Goal: Task Accomplishment & Management: Use online tool/utility

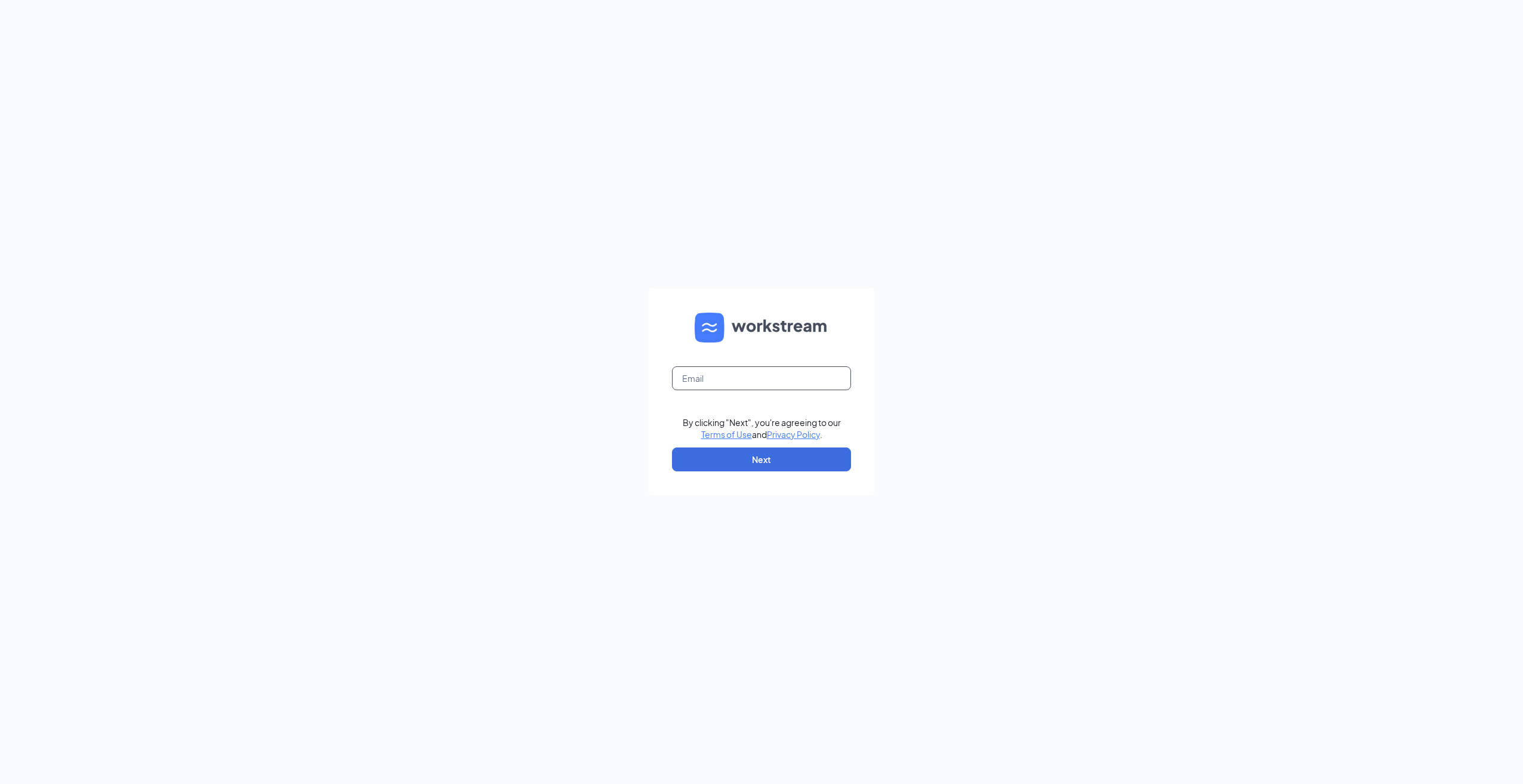
click at [771, 381] on input "text" at bounding box center [762, 378] width 179 height 24
type input "[EMAIL_ADDRESS][DOMAIN_NAME]"
click at [746, 458] on button "Next" at bounding box center [762, 459] width 179 height 24
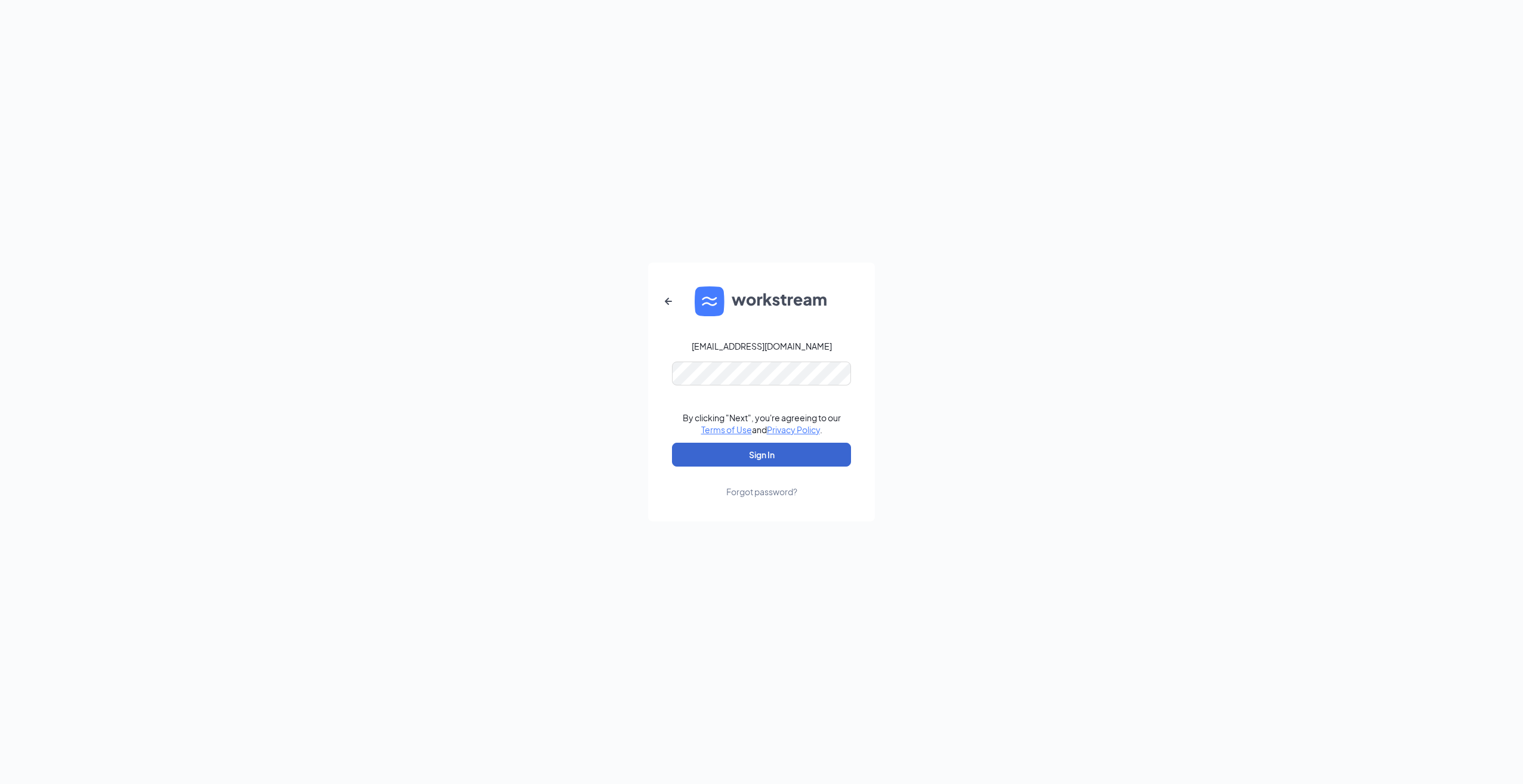
click at [755, 455] on button "Sign In" at bounding box center [762, 454] width 179 height 24
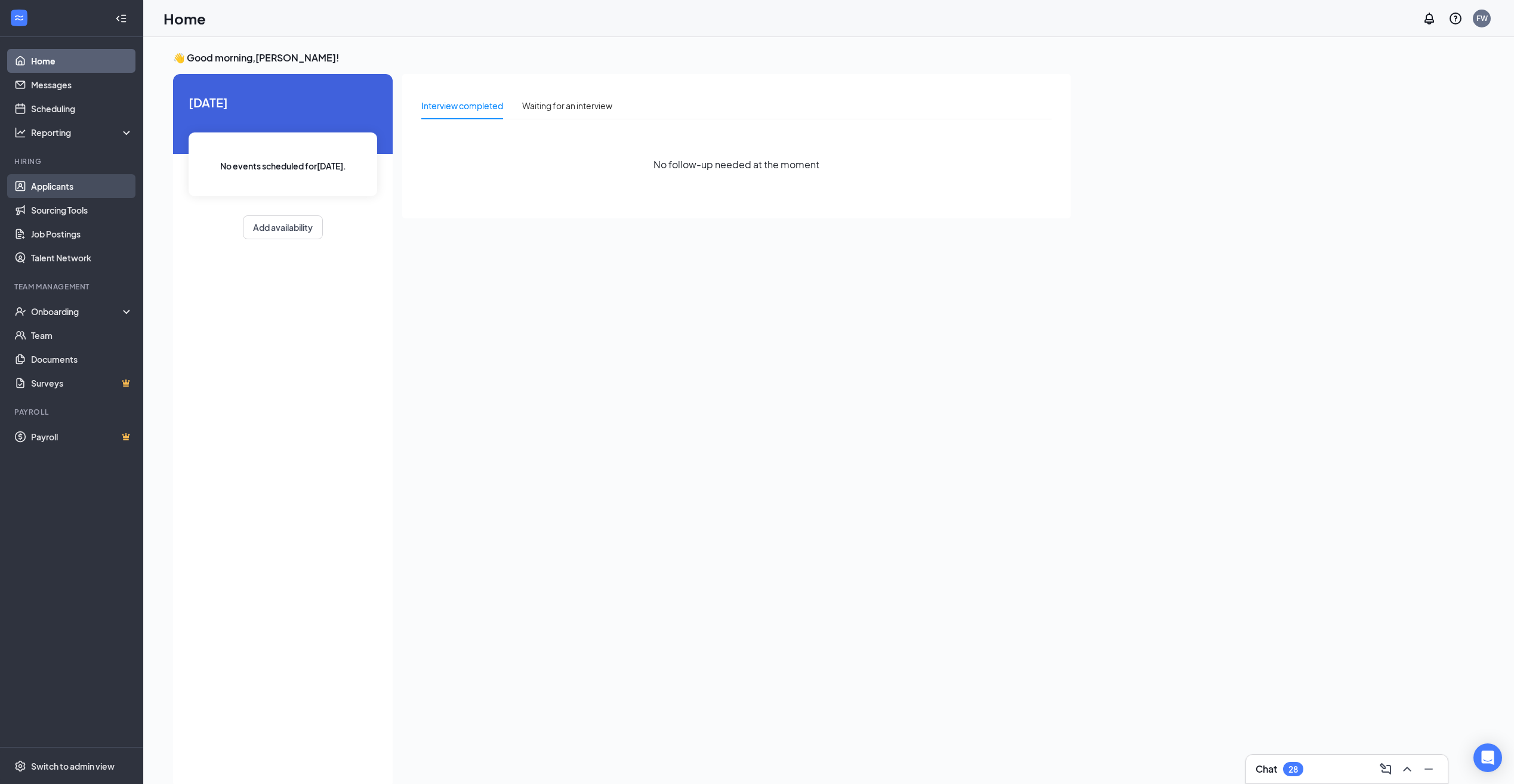
click at [79, 187] on link "Applicants" at bounding box center [82, 186] width 102 height 24
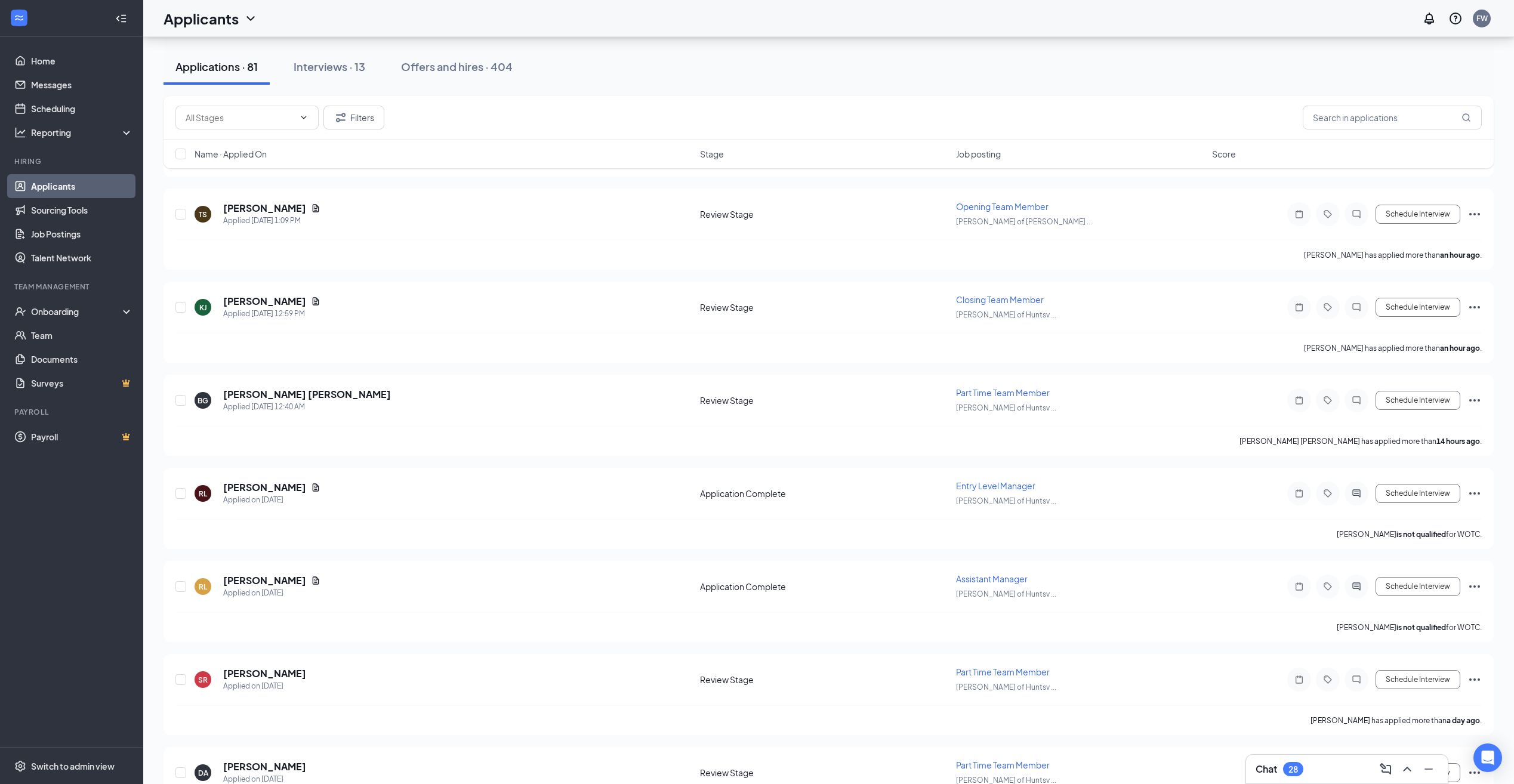
scroll to position [239, 0]
click at [1406, 119] on input "text" at bounding box center [1392, 117] width 179 height 24
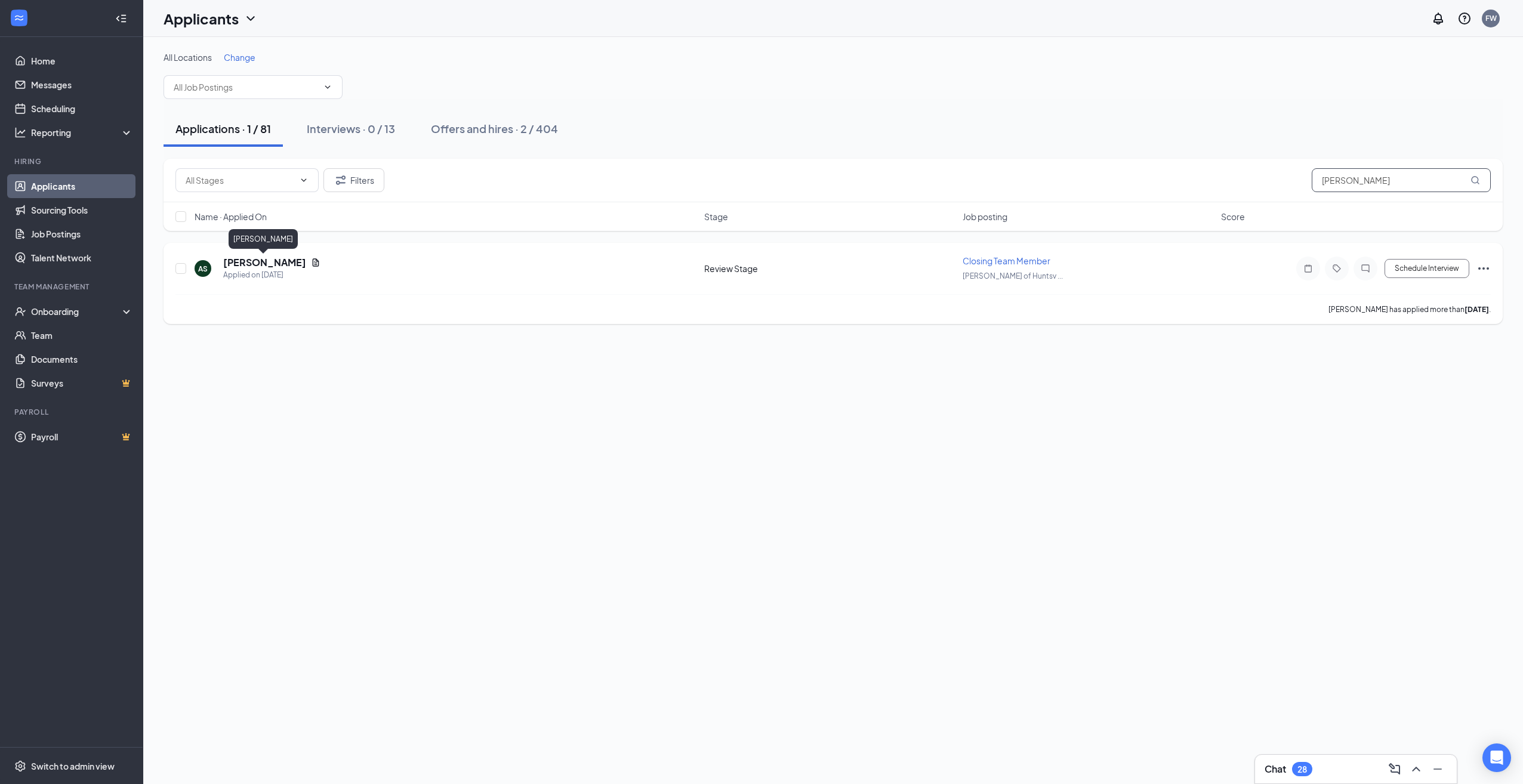
type input "[PERSON_NAME]"
click at [276, 263] on h5 "[PERSON_NAME]" at bounding box center [264, 262] width 83 height 13
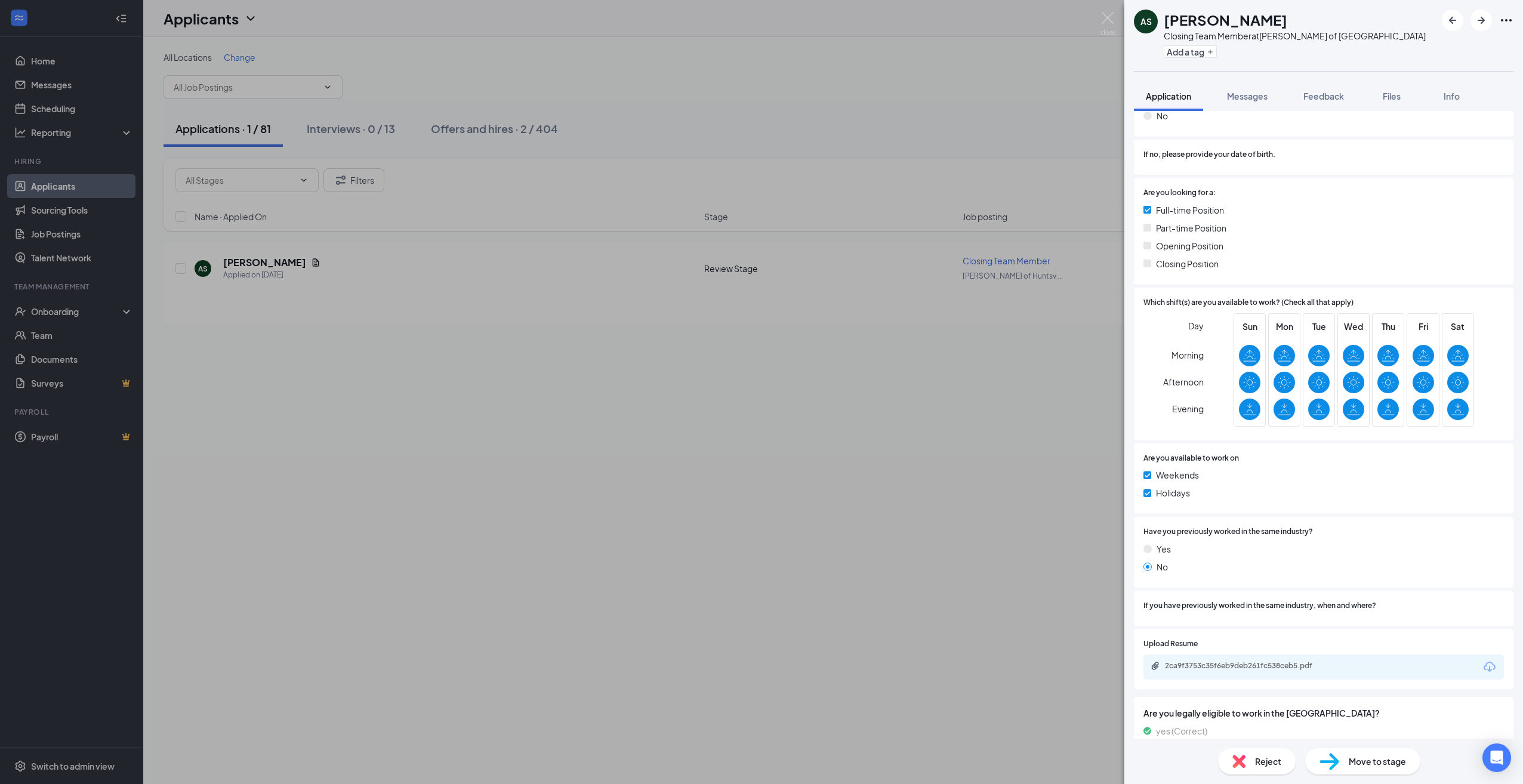
scroll to position [255, 0]
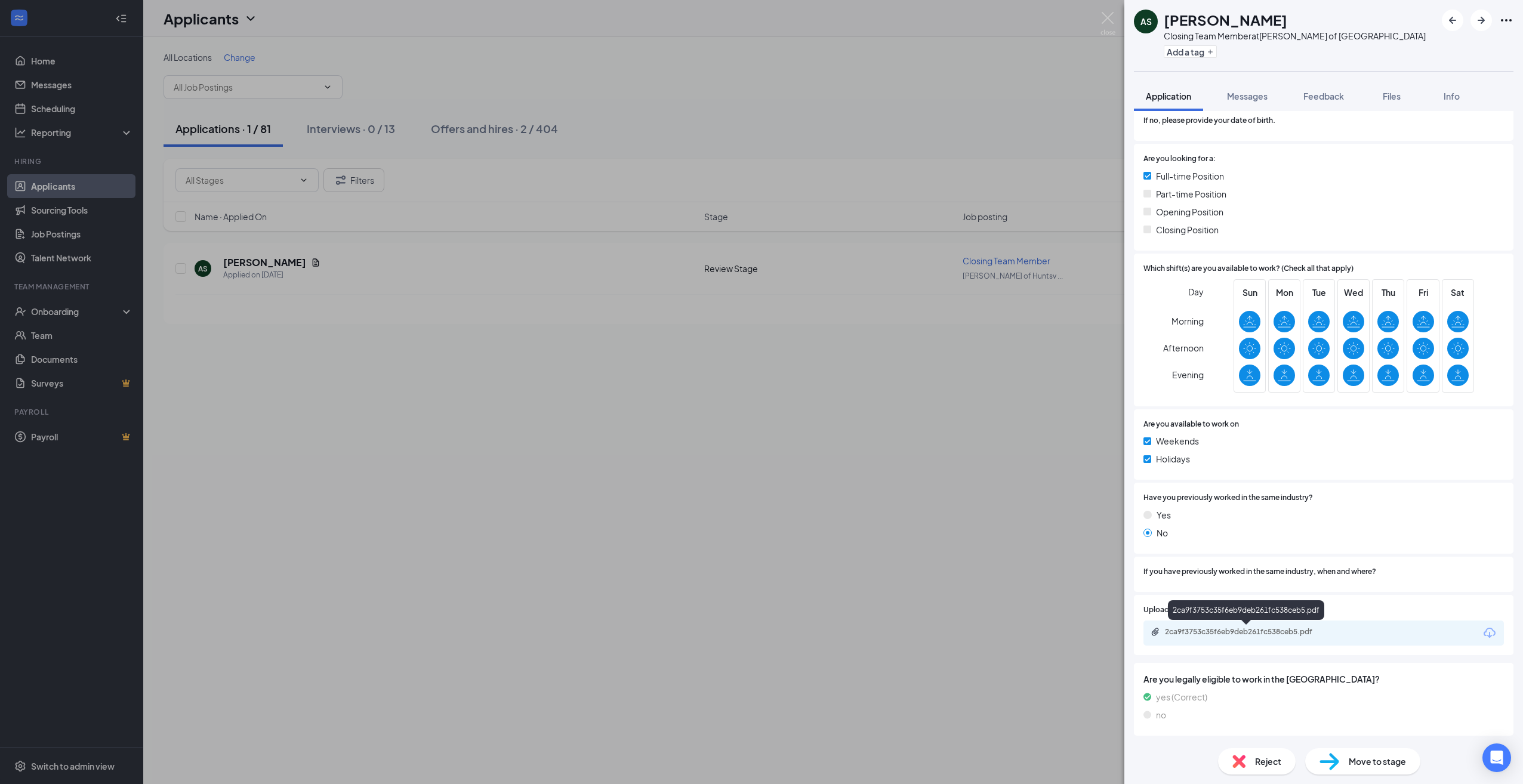
click at [1206, 629] on div "2ca9f3753c35f6eb9deb261fc538ceb5.pdf" at bounding box center [1248, 631] width 167 height 9
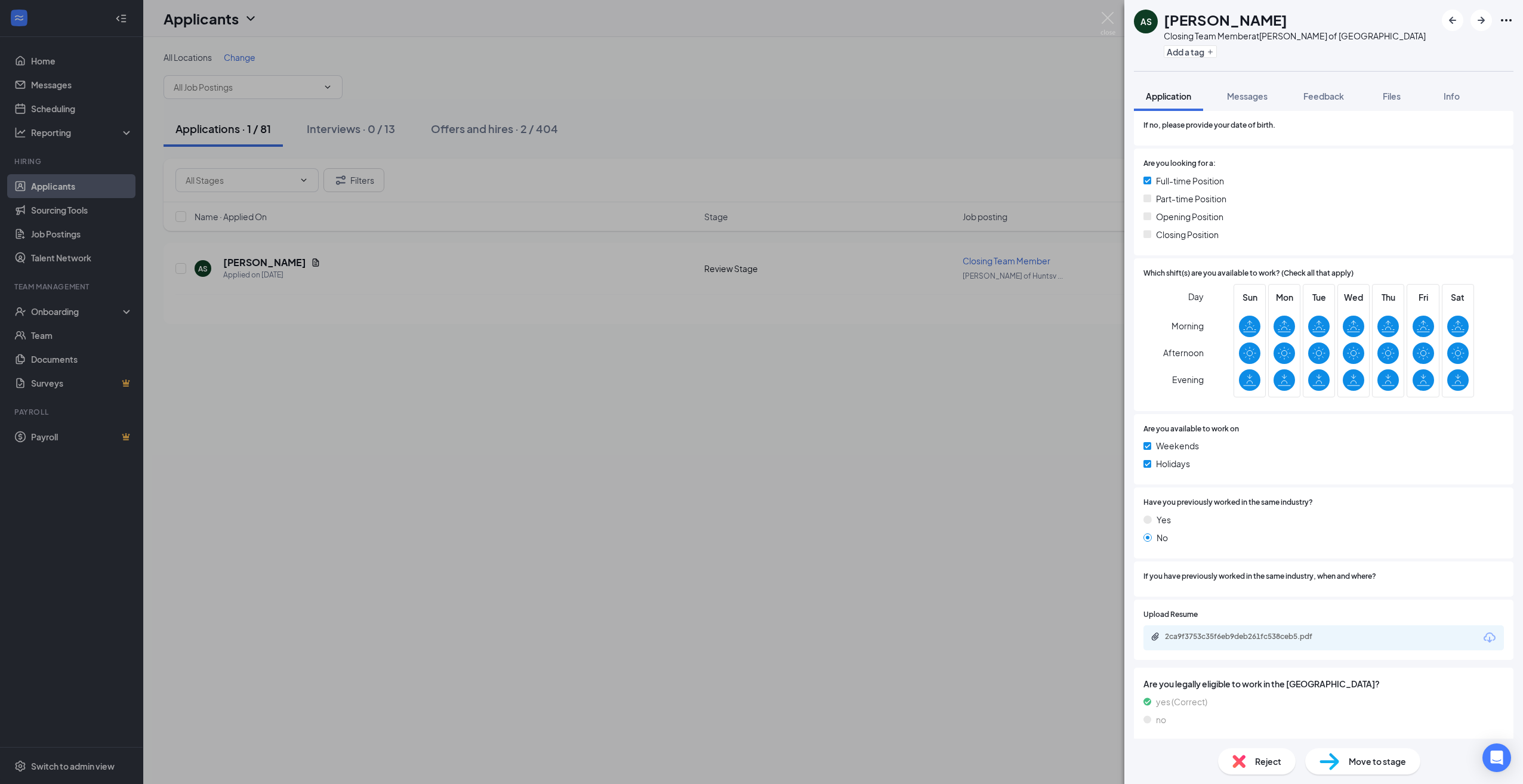
drag, startPoint x: 829, startPoint y: 384, endPoint x: 839, endPoint y: 374, distance: 14.1
click at [831, 384] on div "AS Alaysia Shelton Closing Team Member at Culver's of Huntsville Add a tag Appl…" at bounding box center [762, 392] width 1523 height 784
